Goal: Task Accomplishment & Management: Manage account settings

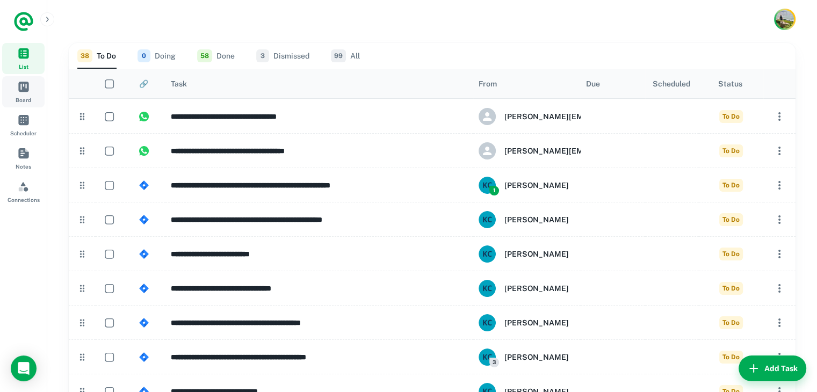
click at [15, 90] on link "Board" at bounding box center [23, 91] width 42 height 31
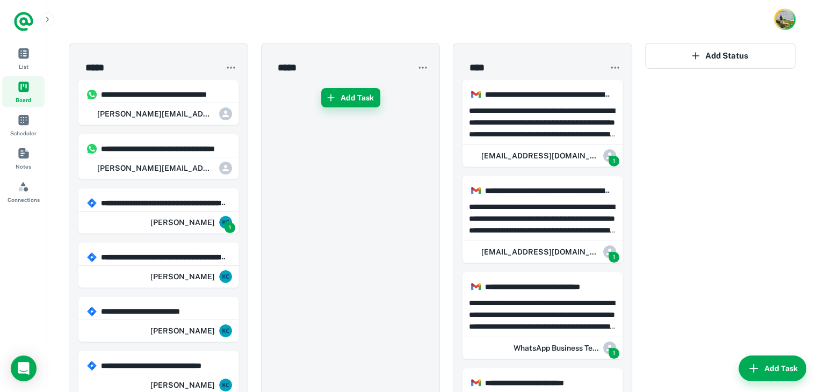
click at [342, 89] on button "Add Task" at bounding box center [350, 97] width 59 height 19
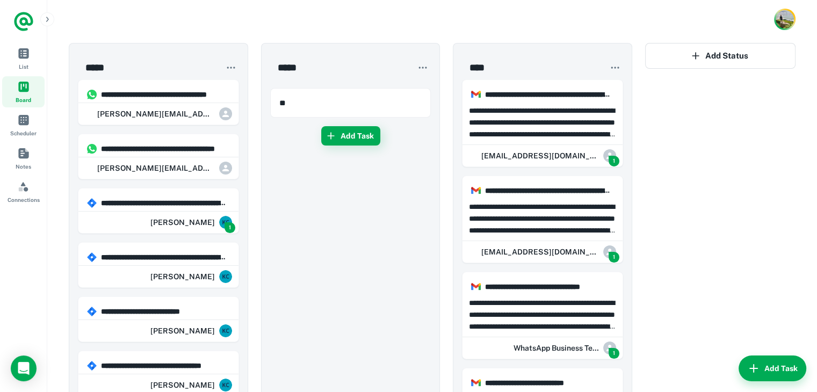
type input "**"
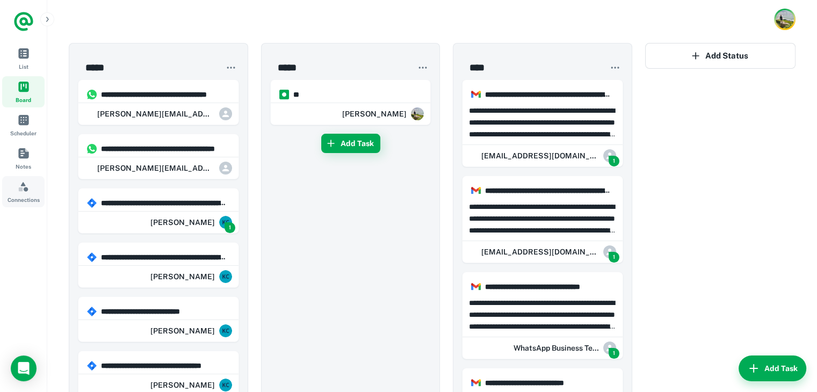
click at [21, 190] on span "Connections" at bounding box center [24, 187] width 12 height 12
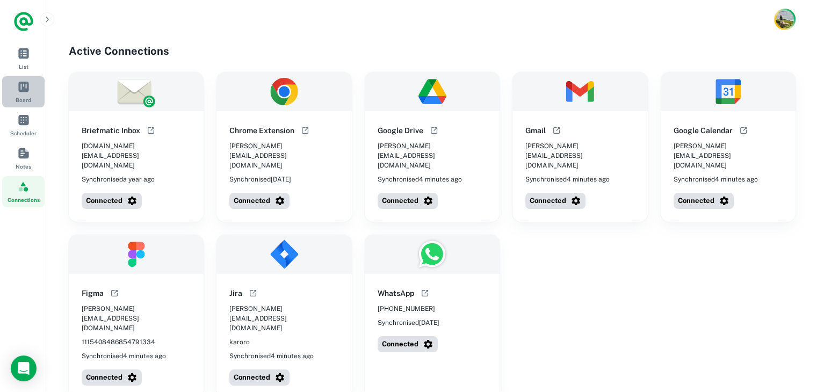
click at [19, 91] on span "Board" at bounding box center [24, 87] width 12 height 12
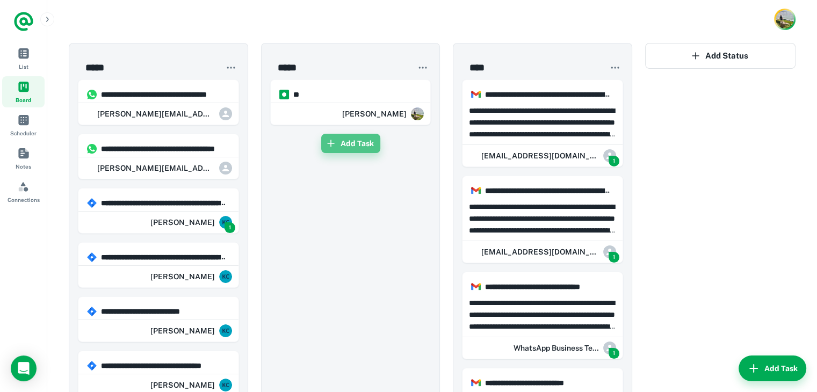
click at [335, 141] on icon "button" at bounding box center [331, 143] width 11 height 11
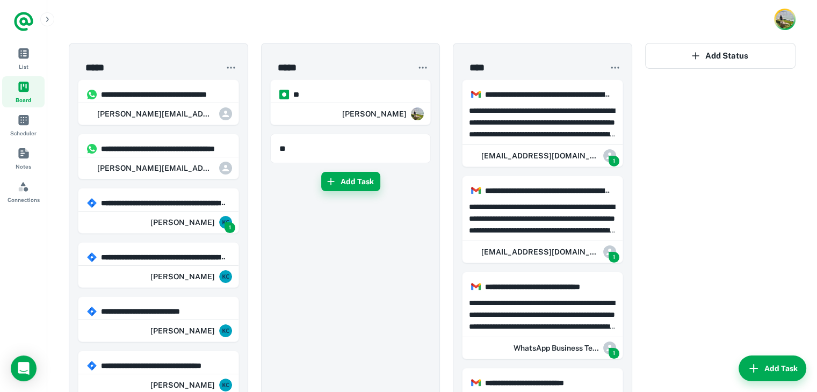
type input "**"
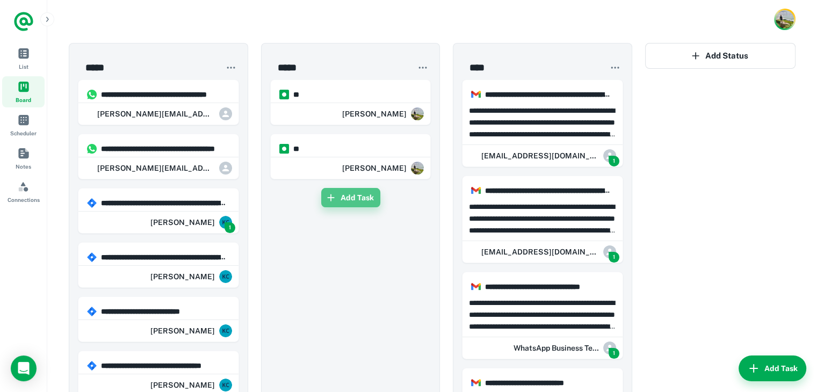
click at [339, 188] on button "Add Task" at bounding box center [350, 197] width 59 height 19
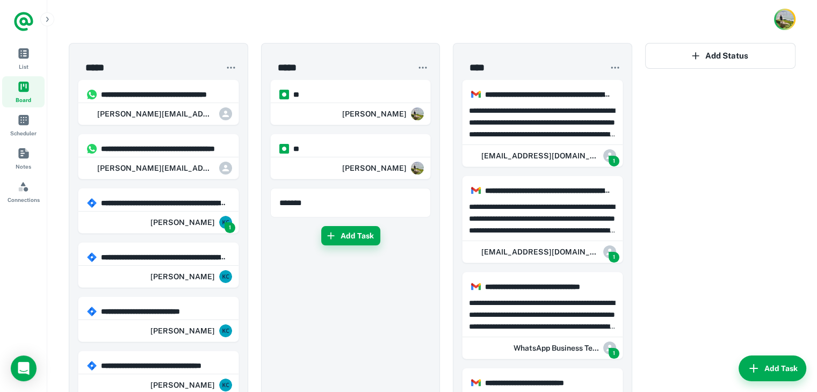
type input "*******"
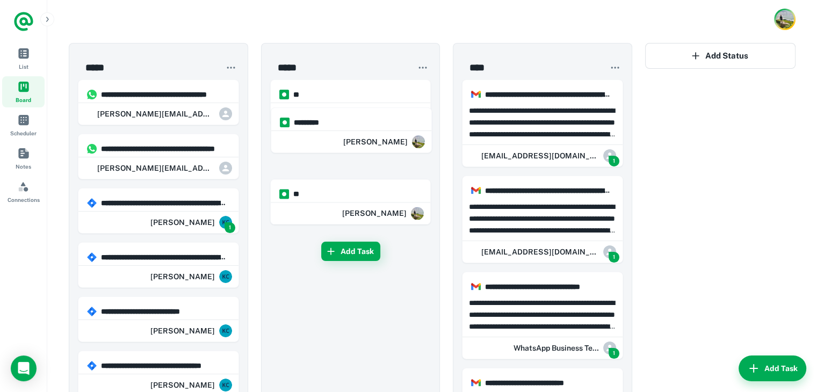
drag, startPoint x: 329, startPoint y: 215, endPoint x: 329, endPoint y: 125, distance: 90.3
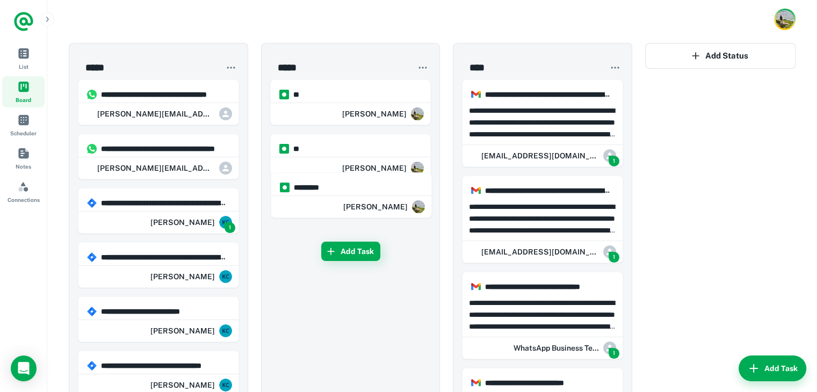
drag, startPoint x: 318, startPoint y: 147, endPoint x: 315, endPoint y: 216, distance: 68.9
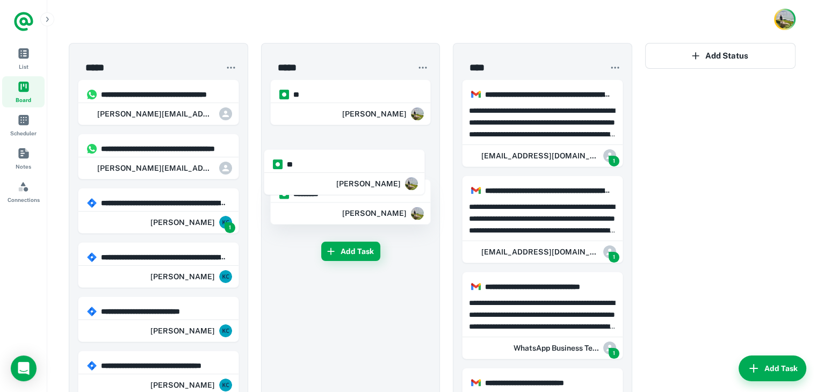
drag, startPoint x: 319, startPoint y: 111, endPoint x: 314, endPoint y: 196, distance: 85.6
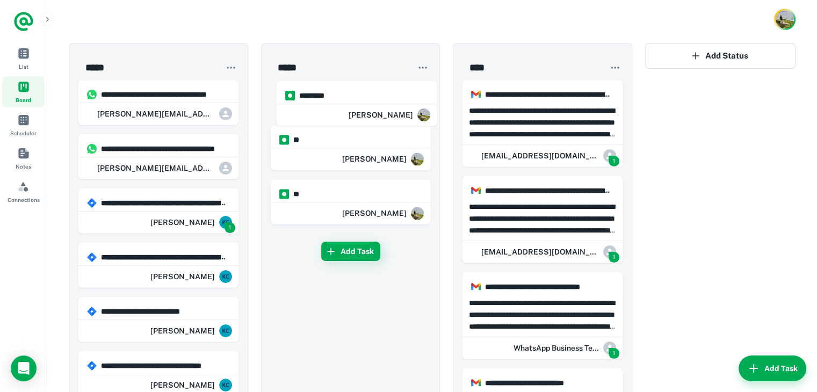
drag, startPoint x: 314, startPoint y: 206, endPoint x: 317, endPoint y: 84, distance: 122.0
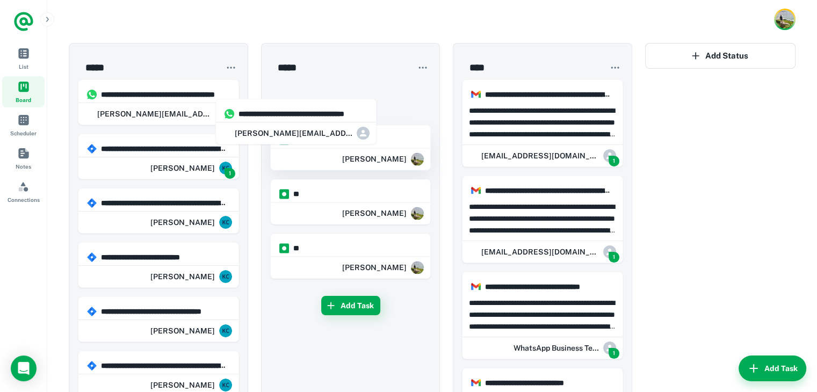
drag, startPoint x: 173, startPoint y: 95, endPoint x: 344, endPoint y: 121, distance: 173.9
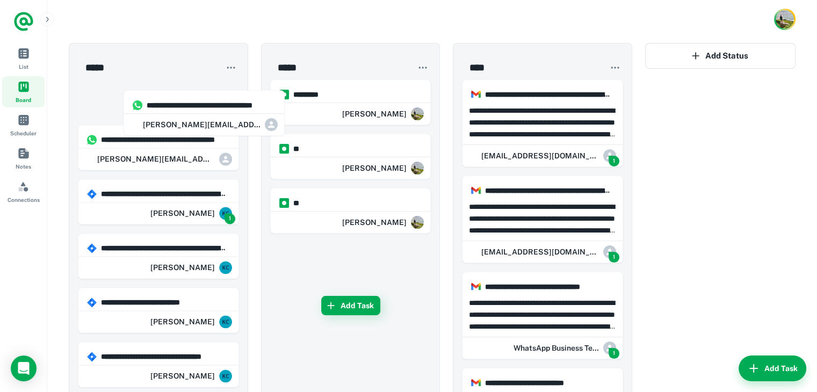
drag, startPoint x: 343, startPoint y: 130, endPoint x: 173, endPoint y: 111, distance: 170.9
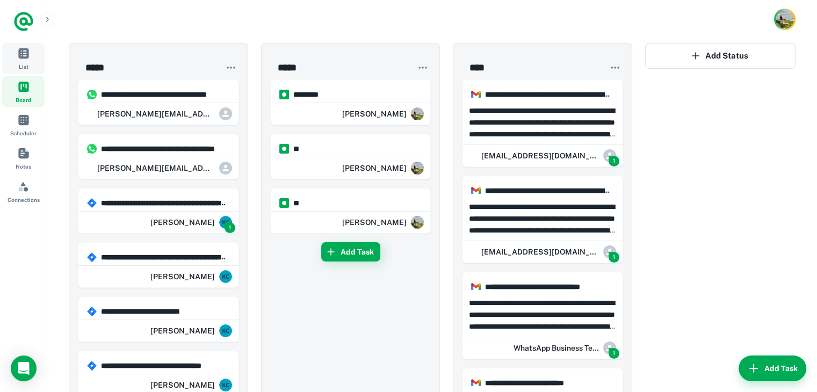
click at [30, 59] on link "List" at bounding box center [23, 58] width 42 height 31
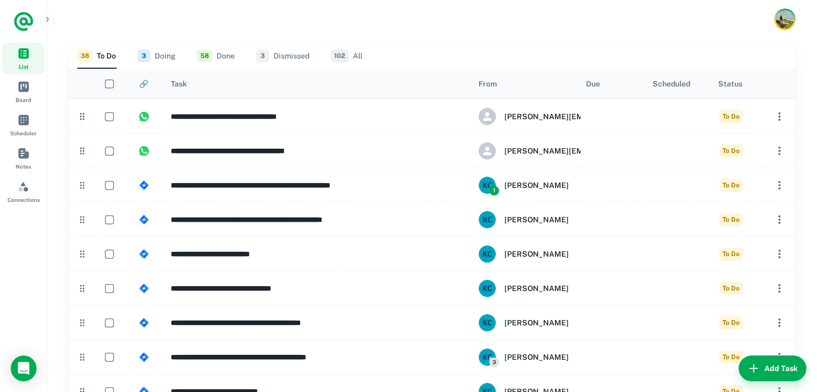
click at [346, 50] on span "102" at bounding box center [340, 55] width 18 height 13
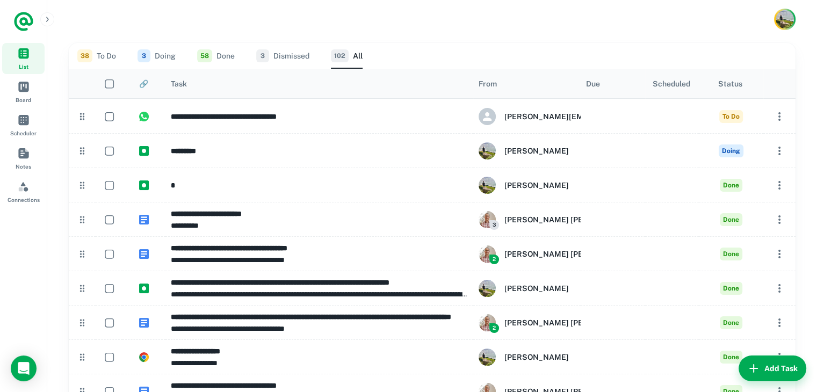
click at [269, 59] on button "3 Dismissed" at bounding box center [282, 56] width 53 height 26
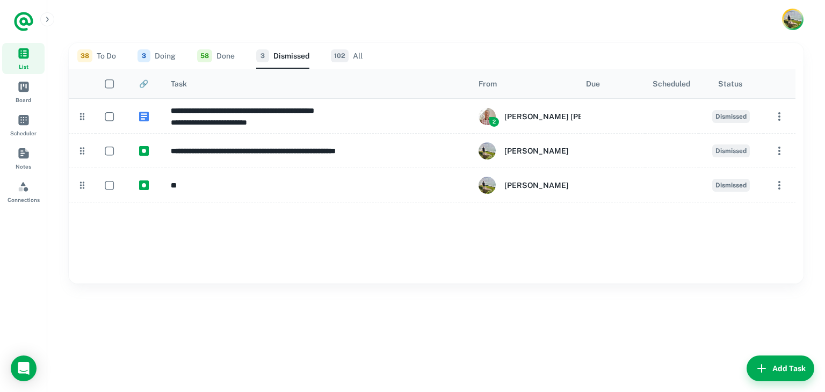
click at [106, 60] on button "38 To Do" at bounding box center [96, 56] width 39 height 26
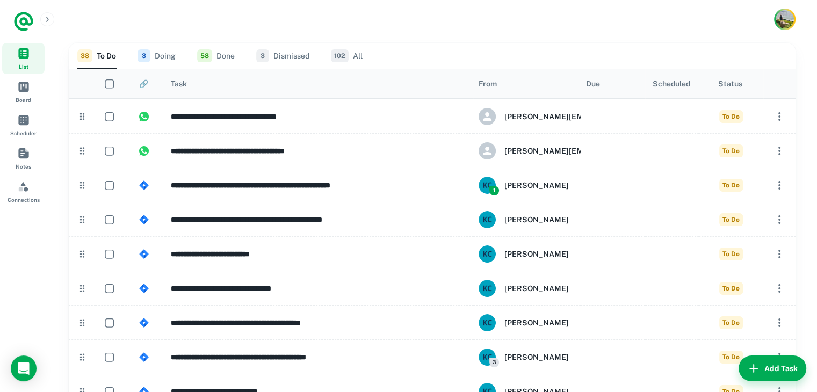
click at [795, 19] on div at bounding box center [432, 19] width 770 height 39
click at [786, 21] on img "Account button" at bounding box center [785, 19] width 19 height 19
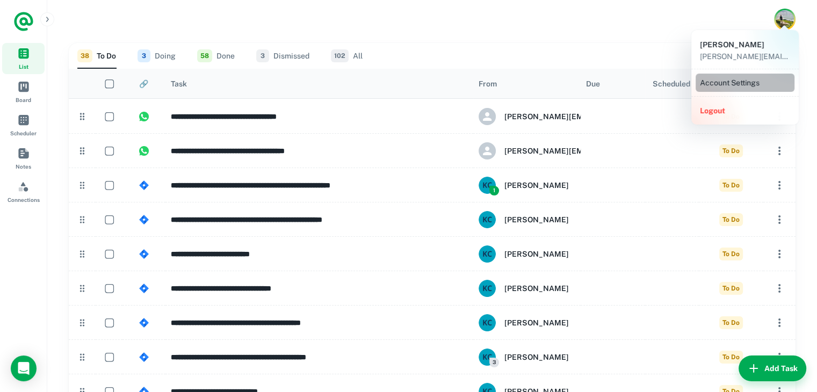
click at [740, 84] on li "Account Settings" at bounding box center [745, 83] width 99 height 18
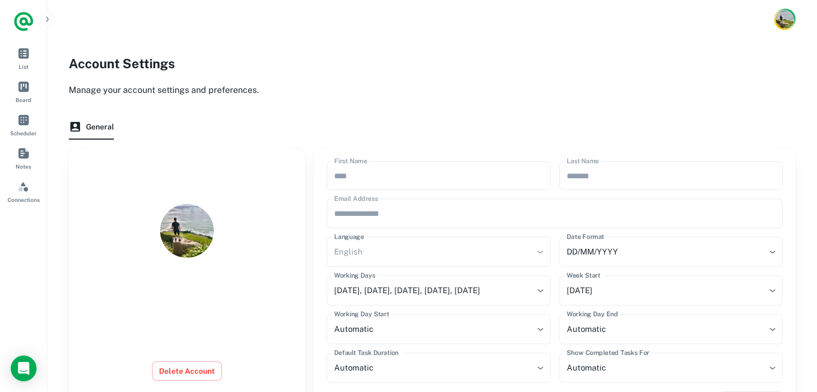
scroll to position [66, 0]
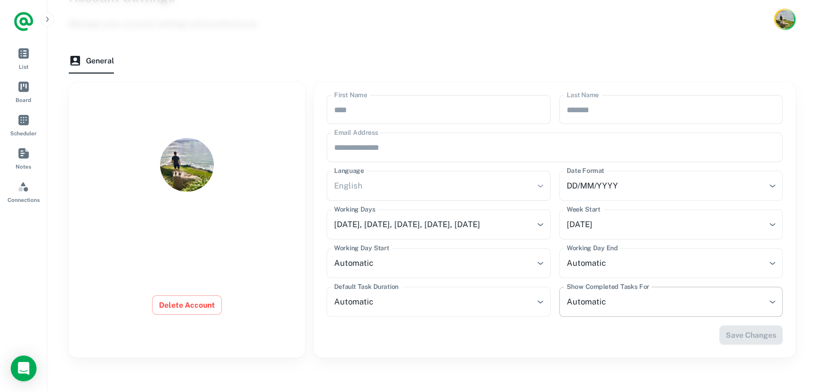
click at [613, 304] on body "**********" at bounding box center [408, 163] width 817 height 458
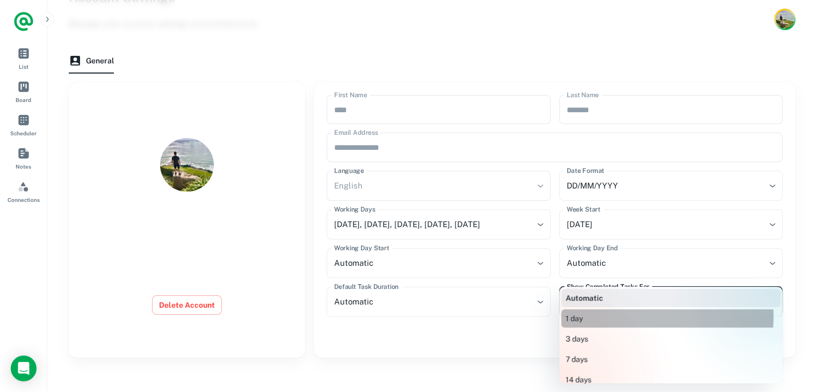
click at [608, 316] on li "1 day" at bounding box center [671, 319] width 219 height 18
type input "**********"
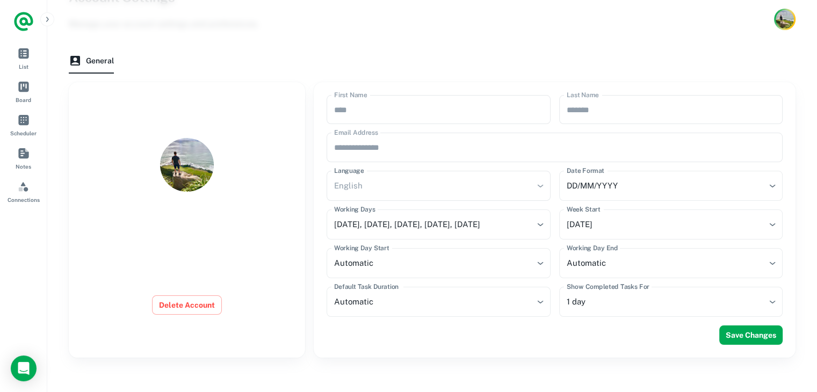
drag, startPoint x: 735, startPoint y: 333, endPoint x: 751, endPoint y: 340, distance: 17.6
click at [751, 340] on button "Save Changes" at bounding box center [751, 335] width 63 height 19
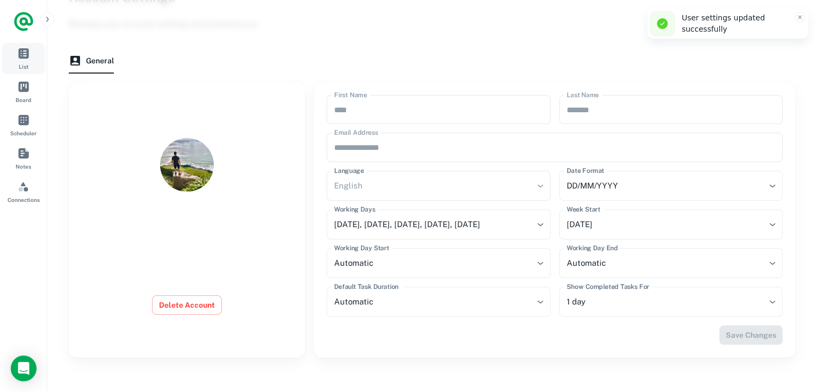
click at [17, 59] on link "List" at bounding box center [23, 58] width 42 height 31
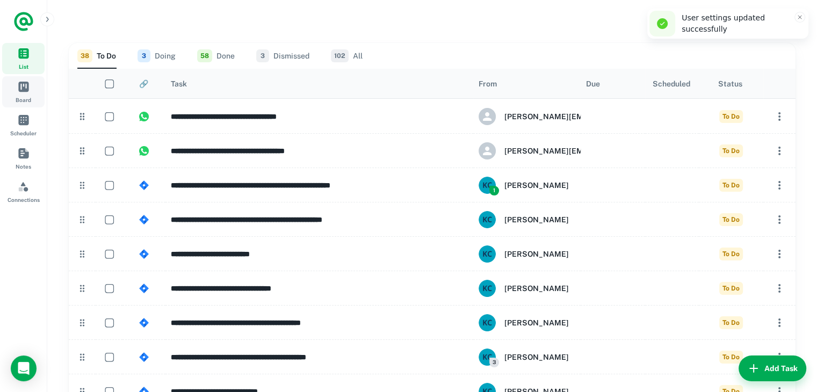
click at [25, 86] on span "Board" at bounding box center [24, 87] width 12 height 12
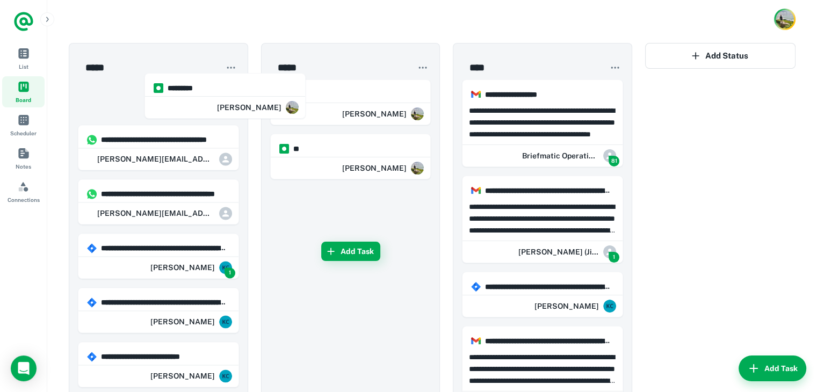
drag, startPoint x: 335, startPoint y: 105, endPoint x: 193, endPoint y: 98, distance: 141.5
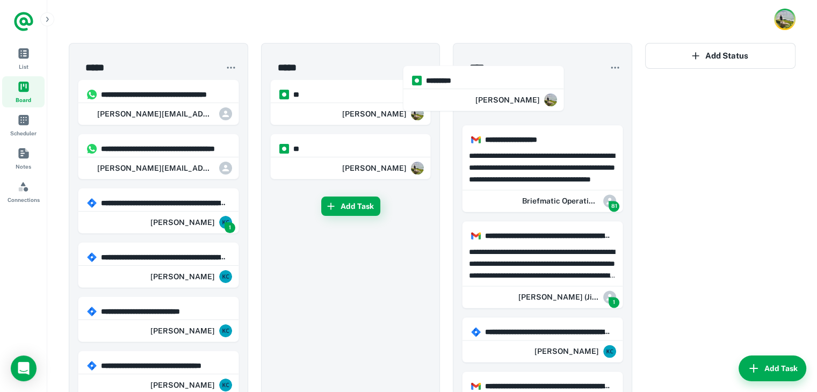
drag, startPoint x: 138, startPoint y: 104, endPoint x: 478, endPoint y: 89, distance: 340.6
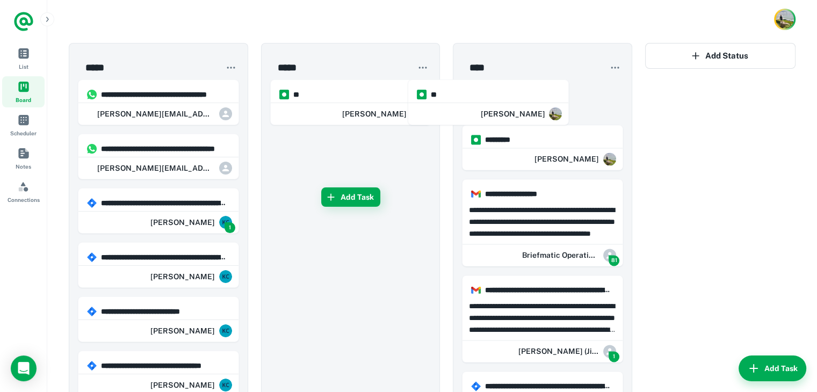
drag, startPoint x: 344, startPoint y: 95, endPoint x: 494, endPoint y: 90, distance: 150.0
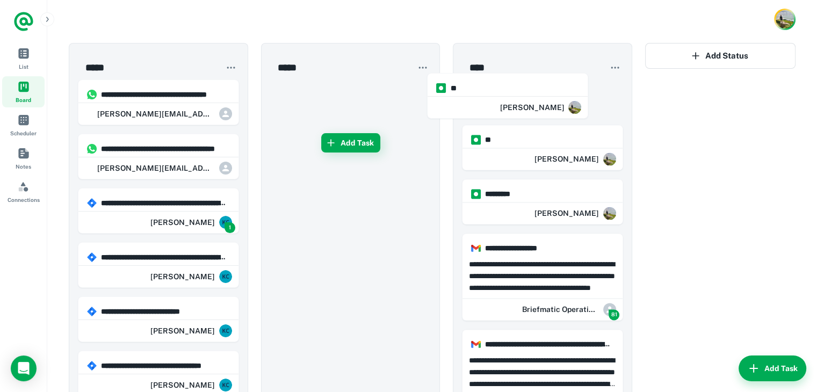
drag, startPoint x: 343, startPoint y: 98, endPoint x: 525, endPoint y: 85, distance: 182.6
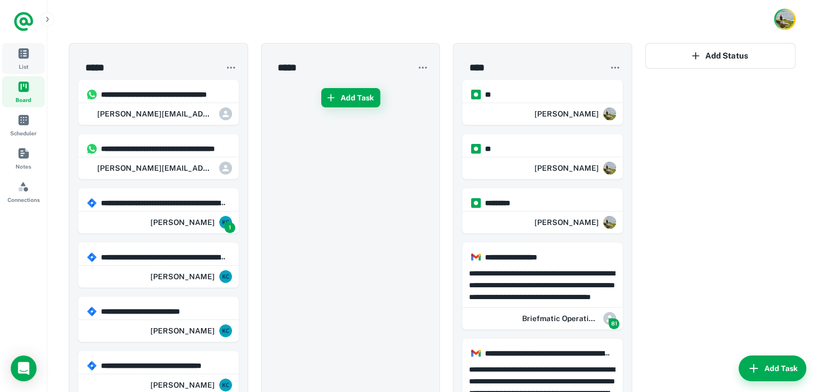
click at [25, 66] on span "List" at bounding box center [24, 66] width 10 height 9
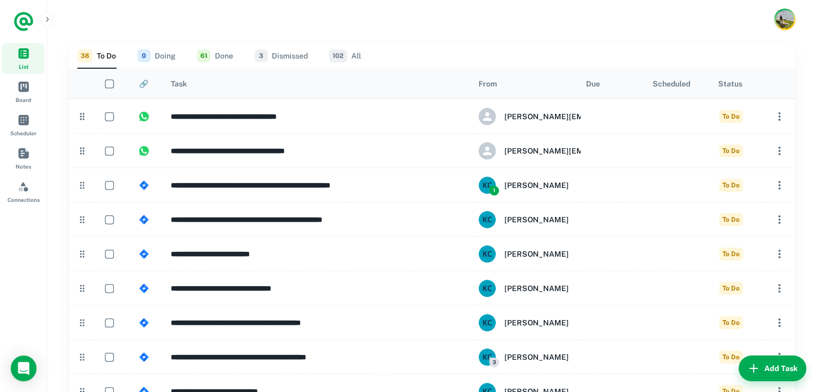
click at [286, 56] on button "3 Dismissed" at bounding box center [281, 56] width 53 height 26
